Goal: Information Seeking & Learning: Learn about a topic

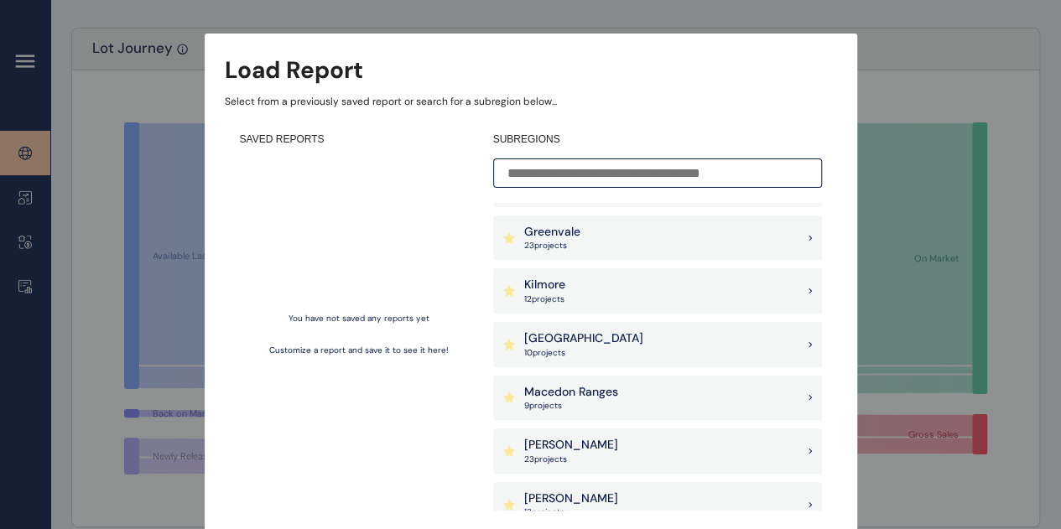
scroll to position [810, 0]
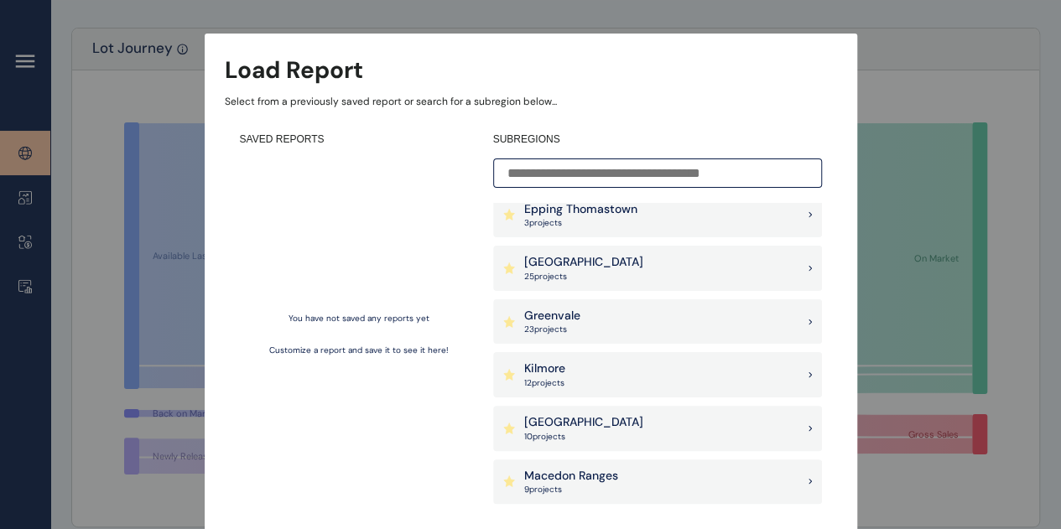
click at [605, 422] on div "Latrobe Valley 10 project s" at bounding box center [657, 428] width 329 height 45
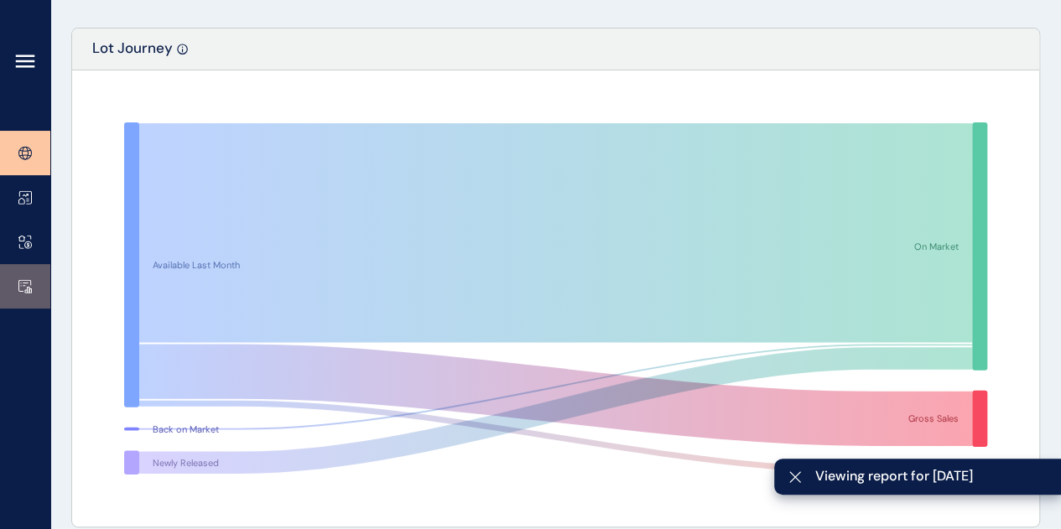
click at [28, 291] on rect at bounding box center [29, 290] width 3 height 6
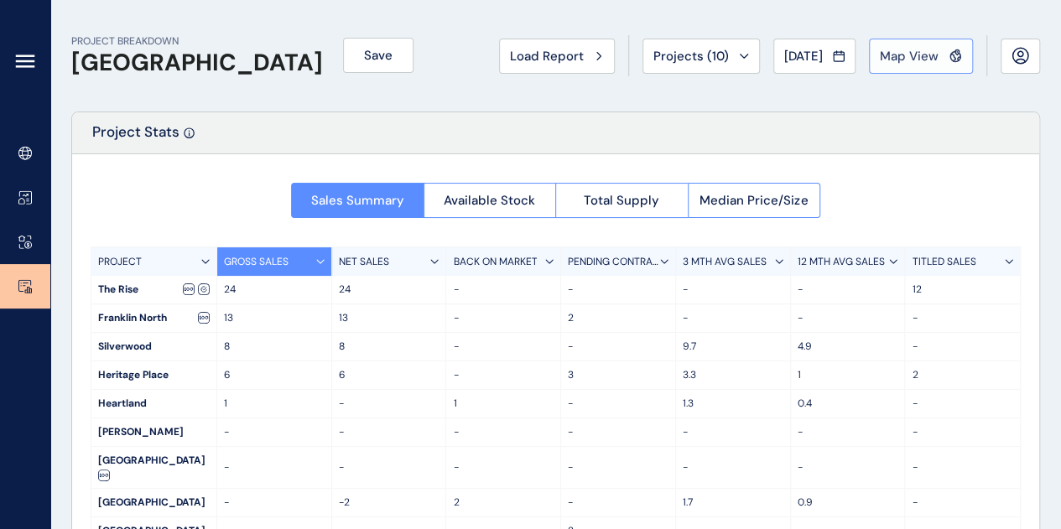
click at [891, 64] on button "Map View" at bounding box center [921, 56] width 104 height 35
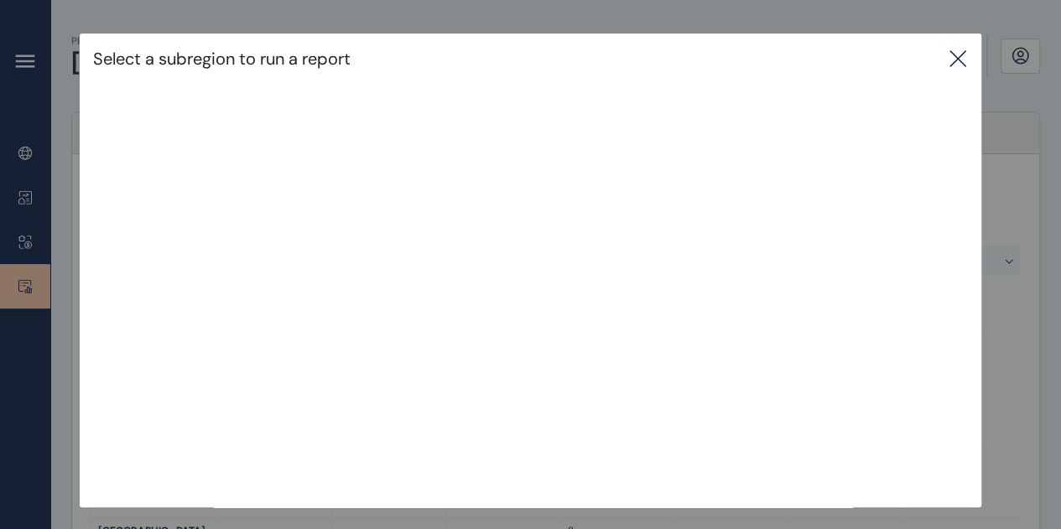
click at [963, 56] on icon at bounding box center [957, 59] width 20 height 20
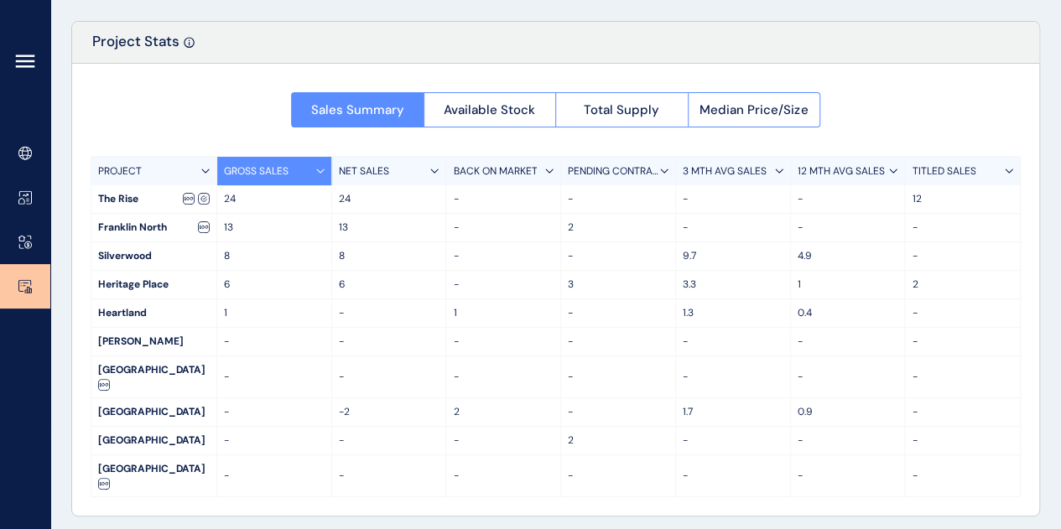
scroll to position [97, 0]
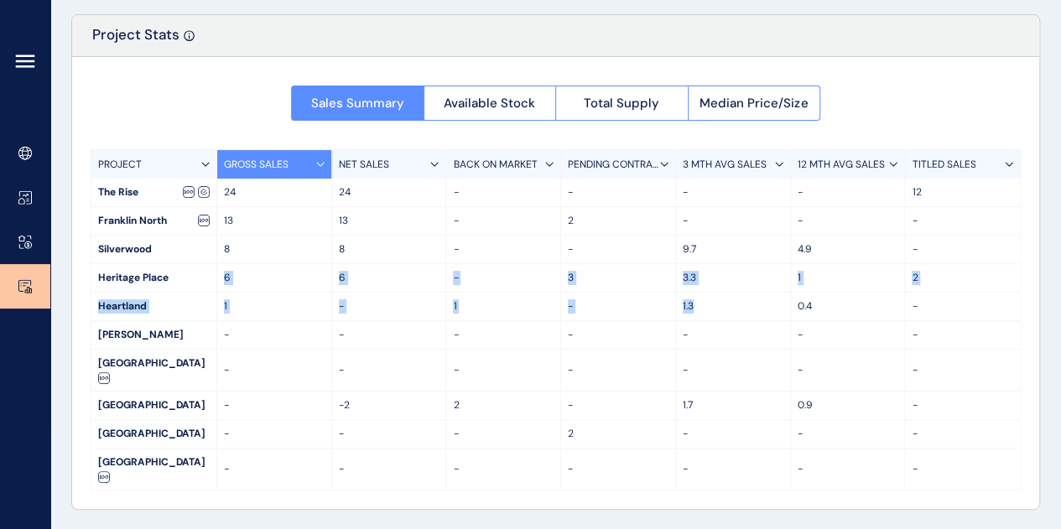
drag, startPoint x: 221, startPoint y: 269, endPoint x: 709, endPoint y: 294, distance: 489.5
click at [709, 294] on div "PROJECT GROSS SALES NET SALES BACK ON MARKET PENDING CONTRACTS 3 MTH AVG SALES …" at bounding box center [556, 319] width 930 height 341
click at [709, 294] on div "1.3" at bounding box center [733, 307] width 115 height 28
click at [488, 361] on div "-" at bounding box center [503, 370] width 115 height 41
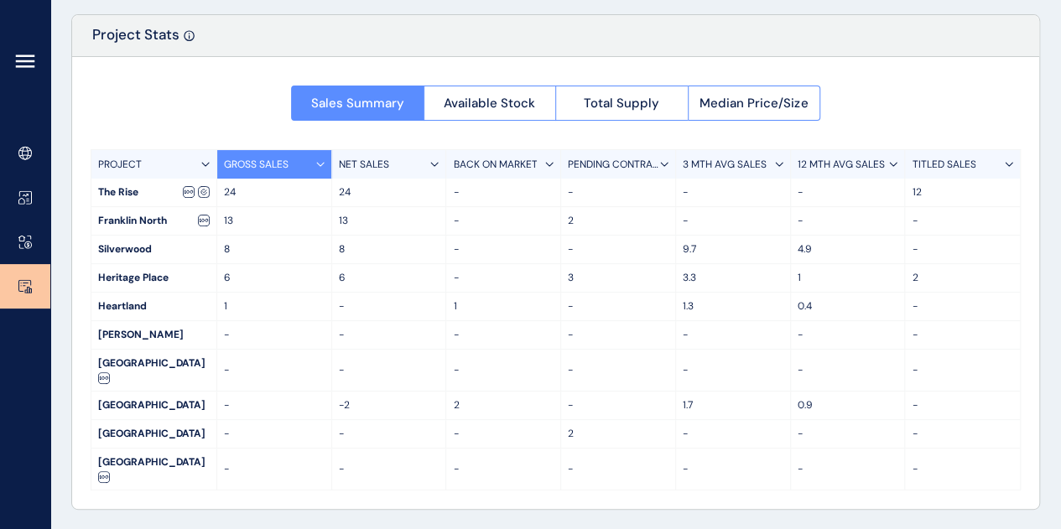
scroll to position [13, 0]
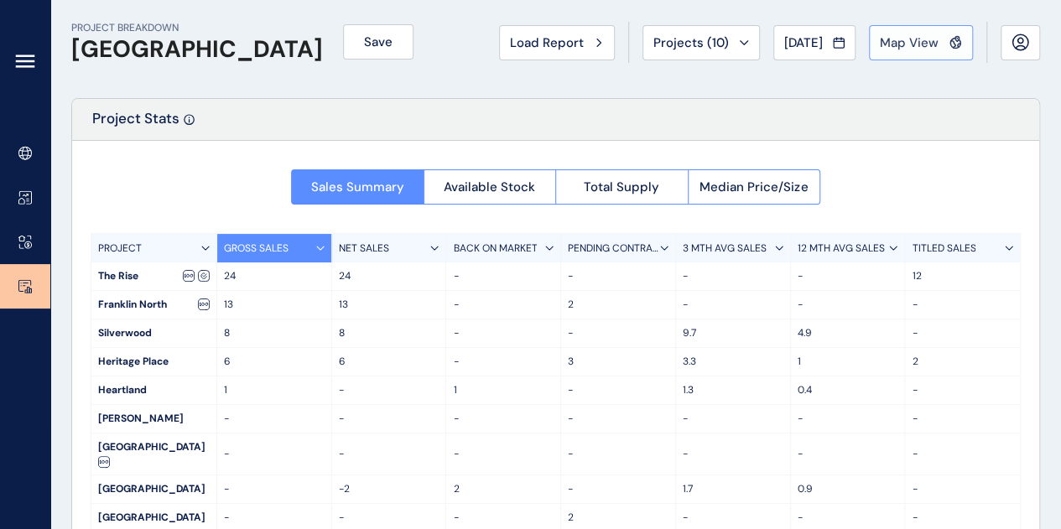
click at [901, 48] on span "Map View" at bounding box center [909, 42] width 59 height 17
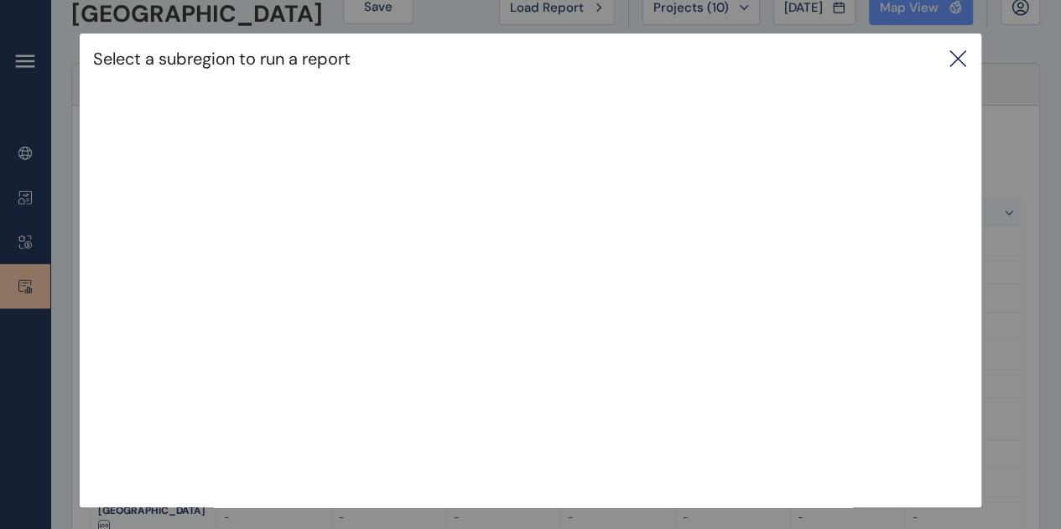
scroll to position [97, 0]
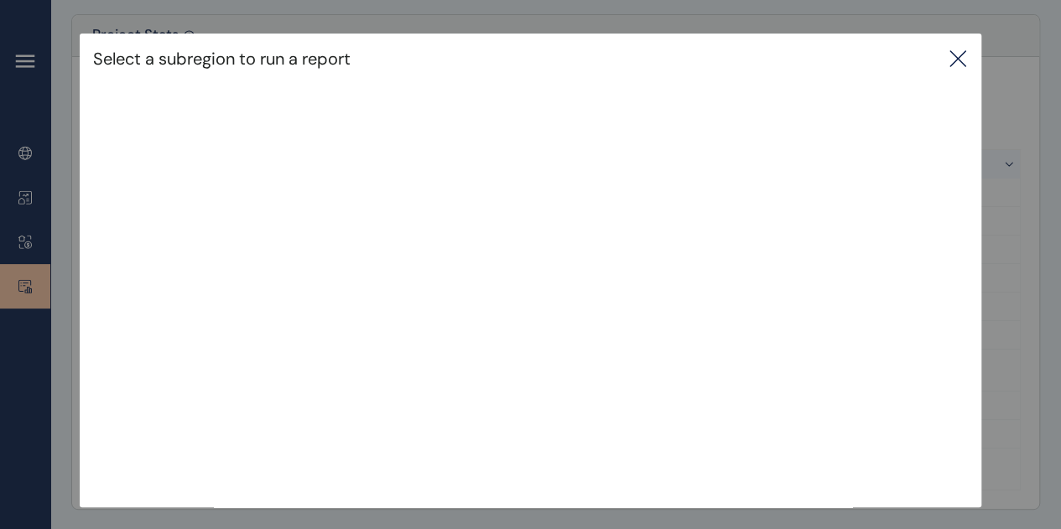
click at [956, 56] on icon at bounding box center [957, 59] width 20 height 20
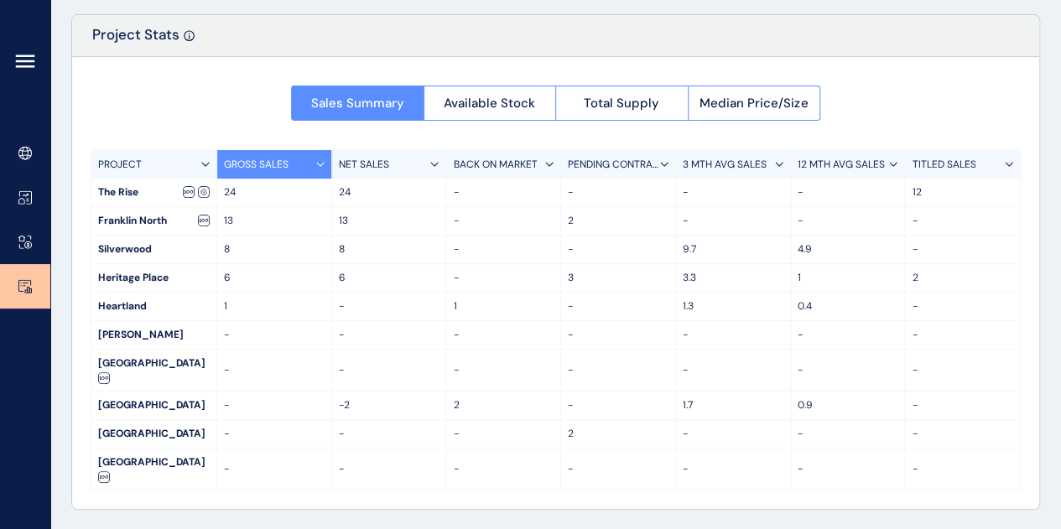
click at [303, 284] on div "6" at bounding box center [274, 278] width 115 height 28
click at [784, 286] on div "3.3" at bounding box center [733, 278] width 115 height 28
click at [511, 98] on span "Available Stock" at bounding box center [489, 103] width 91 height 17
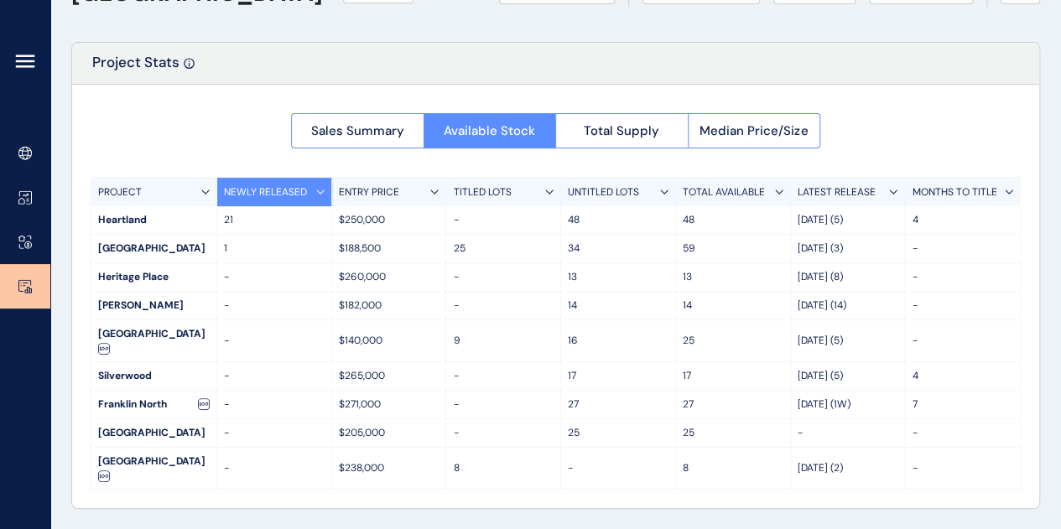
scroll to position [69, 0]
click at [632, 128] on span "Total Supply" at bounding box center [621, 131] width 75 height 17
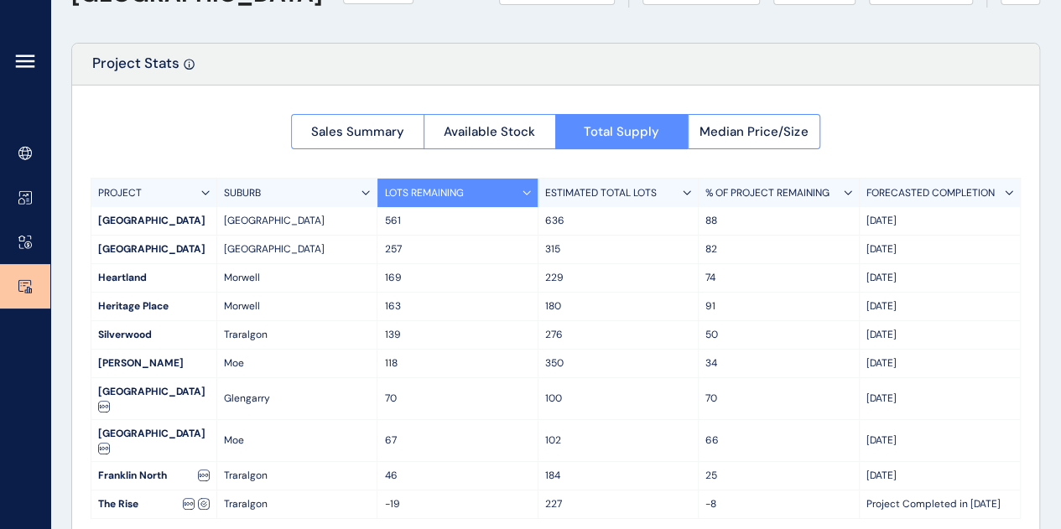
click at [480, 296] on div "163" at bounding box center [457, 307] width 160 height 28
click at [634, 251] on p "315" at bounding box center [618, 249] width 146 height 14
drag, startPoint x: 556, startPoint y: 256, endPoint x: 570, endPoint y: 323, distance: 68.6
click at [556, 263] on div "PROJECT SUBURB LOTS REMAINING ESTIMATED TOTAL LOTS % OF PROJECT REMAINING FOREC…" at bounding box center [556, 348] width 930 height 341
click at [570, 323] on div "276" at bounding box center [618, 335] width 160 height 28
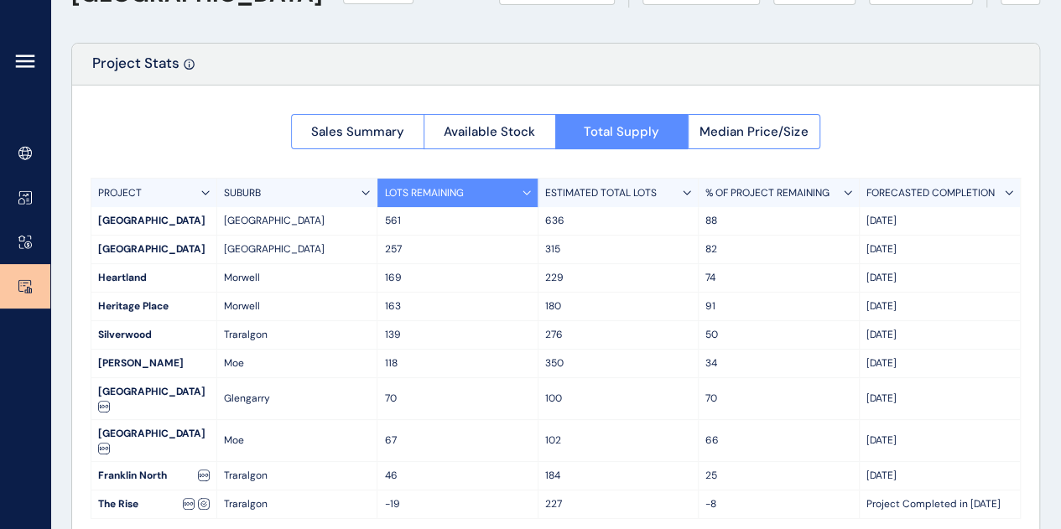
click at [570, 324] on div "276" at bounding box center [618, 335] width 160 height 28
drag, startPoint x: 503, startPoint y: 423, endPoint x: 510, endPoint y: 412, distance: 13.5
click at [504, 420] on div "67" at bounding box center [457, 440] width 160 height 41
click at [614, 357] on p "350" at bounding box center [618, 363] width 146 height 14
click at [489, 135] on span "Available Stock" at bounding box center [489, 131] width 91 height 17
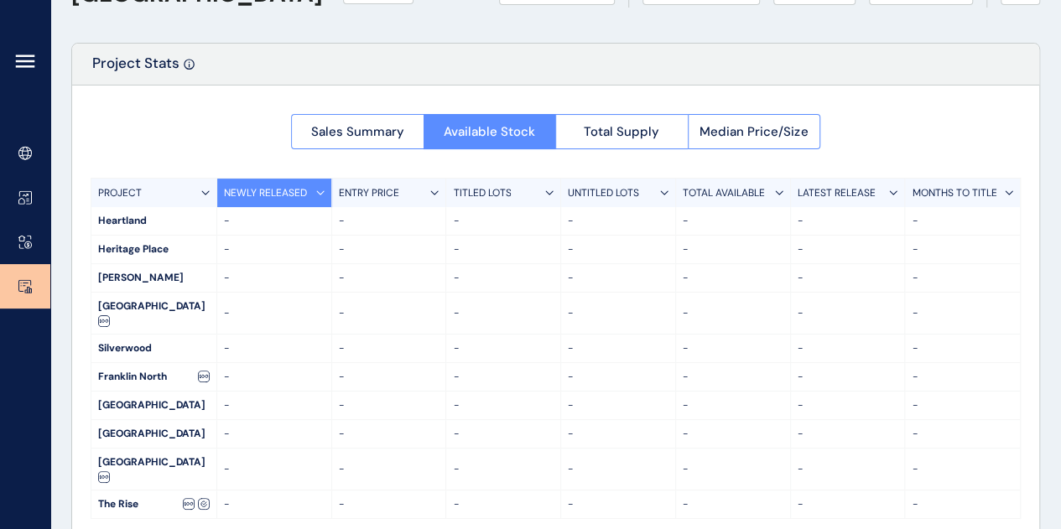
click at [372, 135] on div at bounding box center [555, 312] width 967 height 452
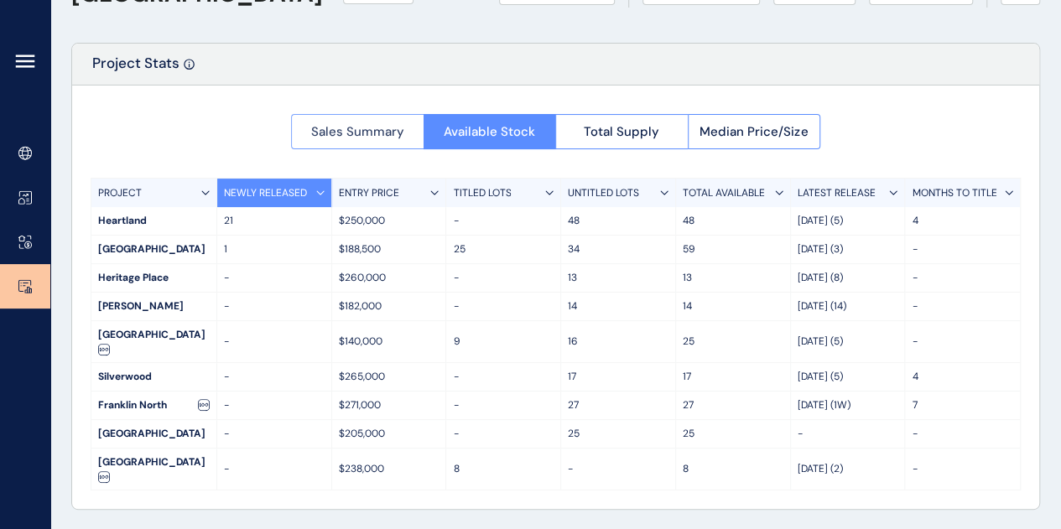
click at [347, 130] on span "Sales Summary" at bounding box center [357, 131] width 93 height 17
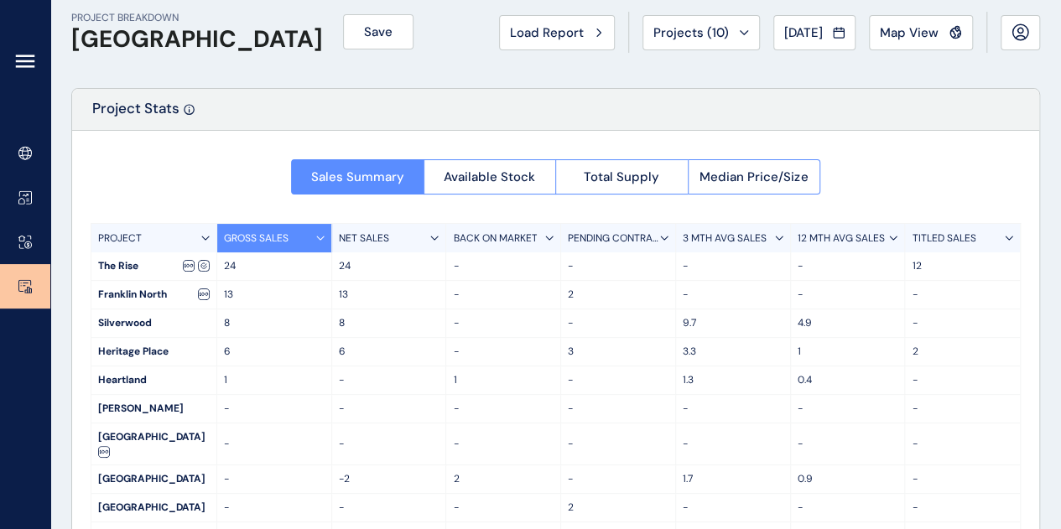
scroll to position [0, 0]
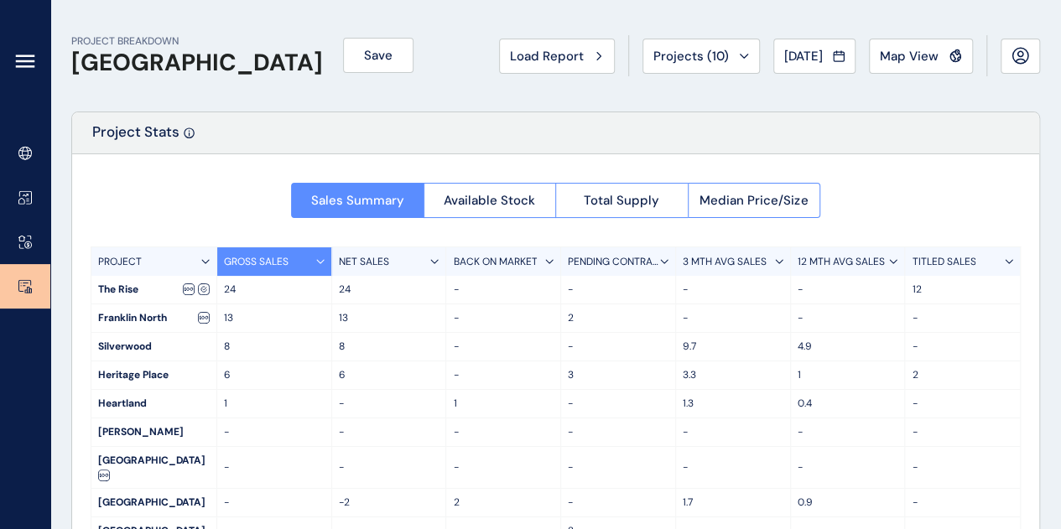
click at [927, 55] on span "Map View" at bounding box center [909, 56] width 59 height 17
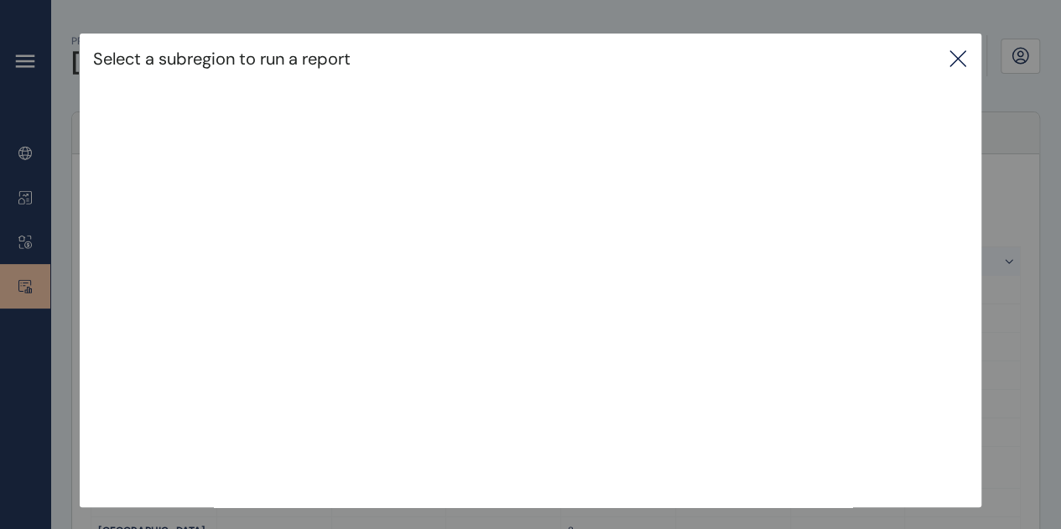
click at [963, 67] on icon at bounding box center [957, 59] width 20 height 20
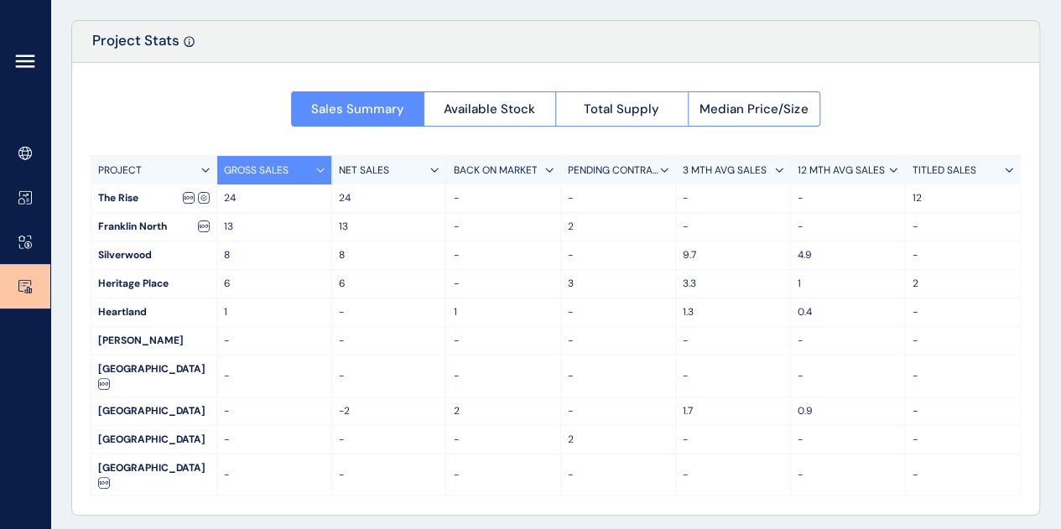
scroll to position [97, 0]
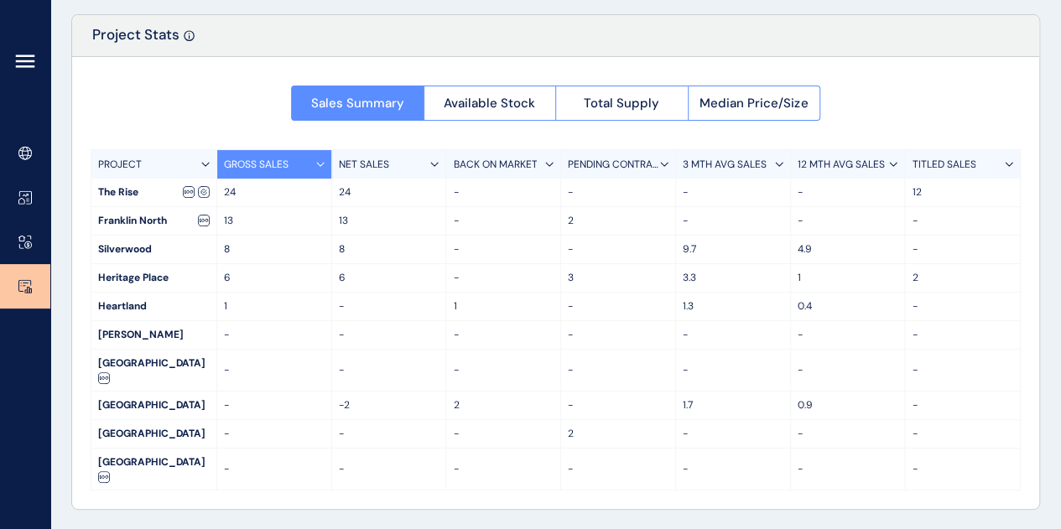
click at [189, 448] on div "[GEOGRAPHIC_DATA]" at bounding box center [153, 434] width 125 height 28
click at [138, 366] on div "[GEOGRAPHIC_DATA]" at bounding box center [153, 370] width 125 height 41
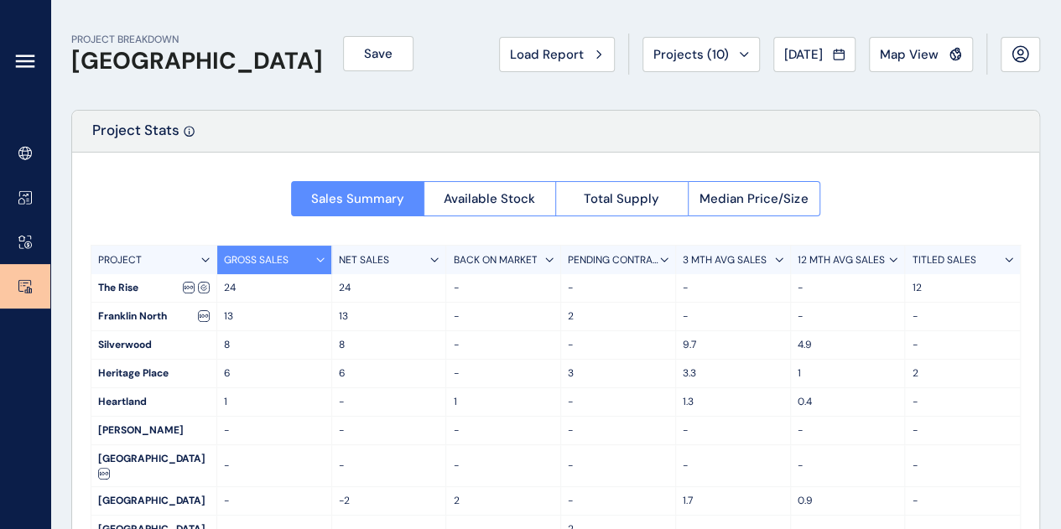
scroll to position [0, 0]
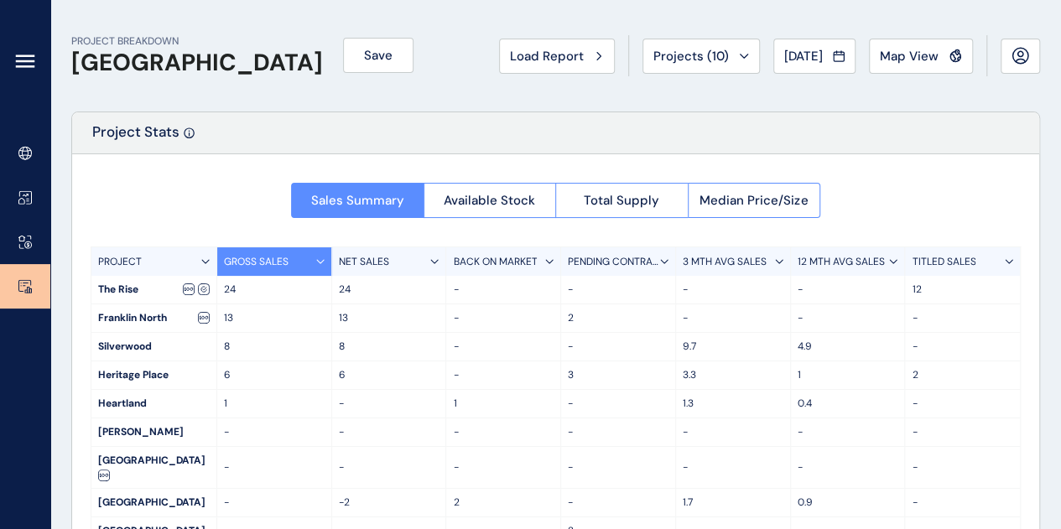
click at [929, 195] on div "Sales Summary Available Stock Total Supply Median Price/Size PROJECT GROSS SALE…" at bounding box center [555, 380] width 967 height 452
